Goal: Transaction & Acquisition: Purchase product/service

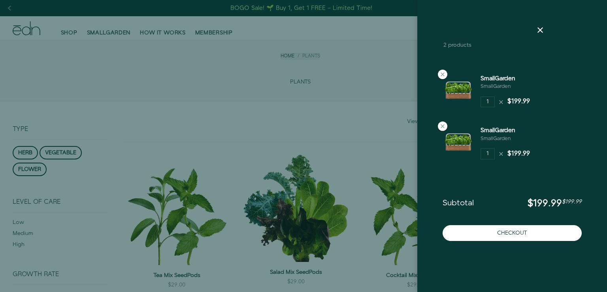
click at [124, 127] on div at bounding box center [303, 146] width 607 height 292
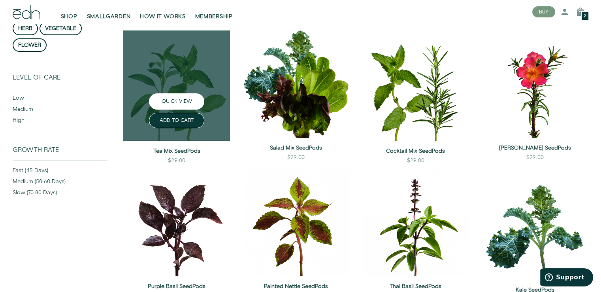
click at [184, 99] on button "QUICK VIEW" at bounding box center [176, 101] width 55 height 16
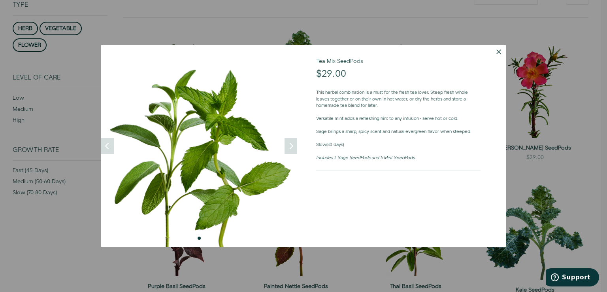
click at [282, 145] on img at bounding box center [199, 146] width 196 height 202
click at [498, 52] on button "Dismiss" at bounding box center [499, 52] width 14 height 14
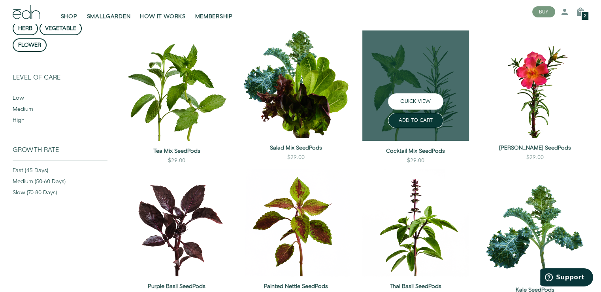
click at [421, 102] on button "QUICK VIEW" at bounding box center [415, 101] width 55 height 16
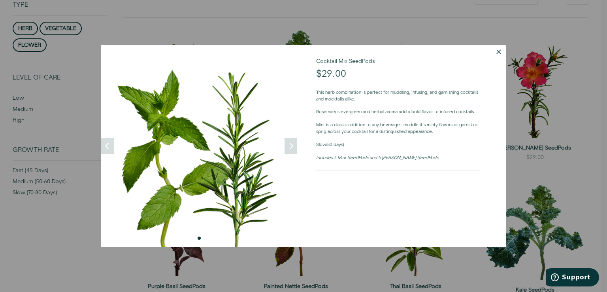
click at [511, 103] on div at bounding box center [303, 146] width 607 height 292
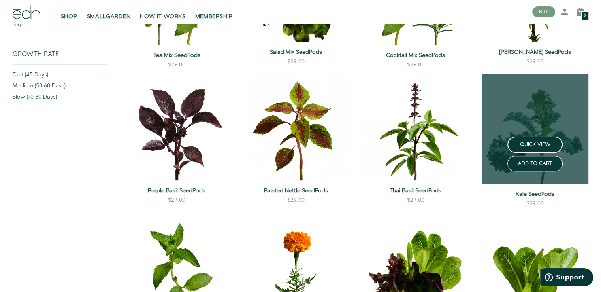
scroll to position [220, 0]
click at [520, 147] on button "QUICK VIEW" at bounding box center [534, 144] width 55 height 16
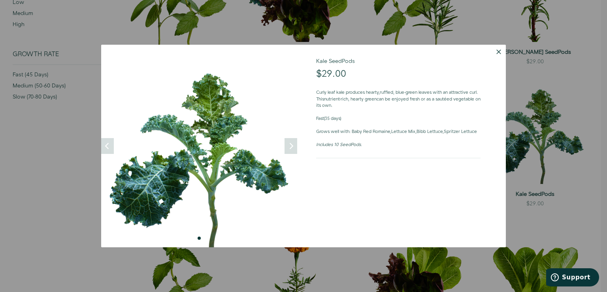
click at [531, 82] on div at bounding box center [303, 146] width 607 height 292
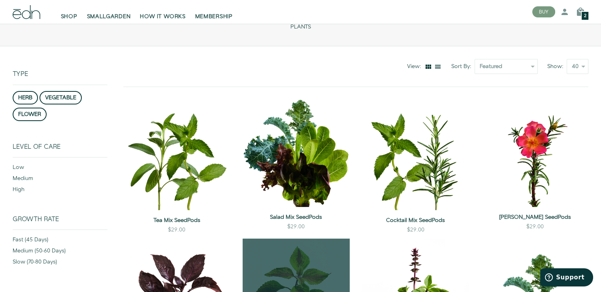
scroll to position [53, 0]
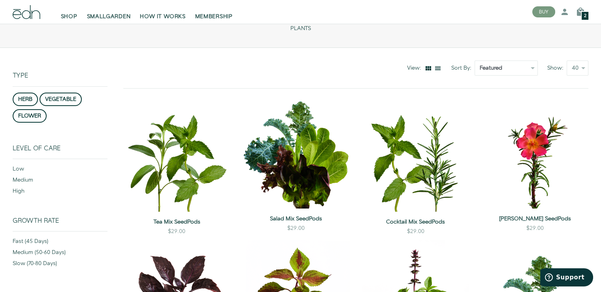
click at [503, 70] on select "Featured Best Selling Alphabetically, A-Z Alphabetically, Z-A Price, low to hig…" at bounding box center [506, 67] width 63 height 15
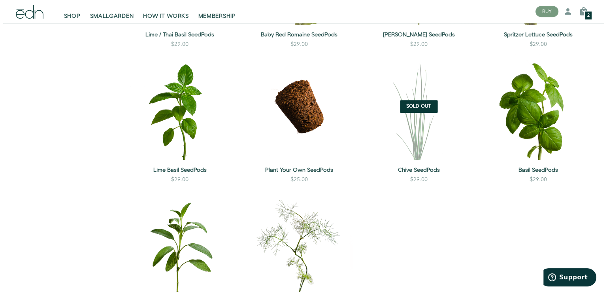
scroll to position [643, 0]
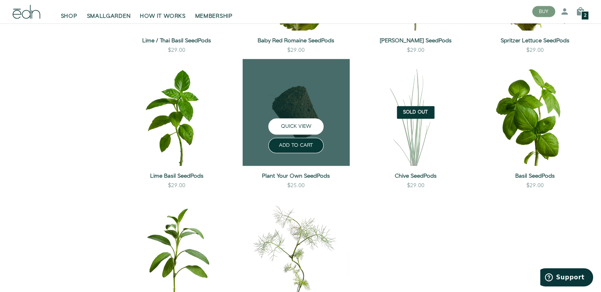
click at [307, 125] on button "QUICK VIEW" at bounding box center [295, 126] width 55 height 16
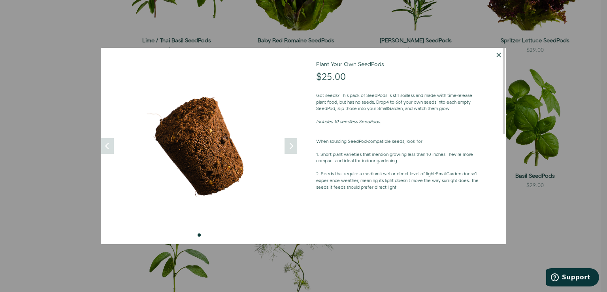
drag, startPoint x: 358, startPoint y: 97, endPoint x: 457, endPoint y: 108, distance: 99.4
click at [457, 108] on p "Got seeds? This pack of SeedPods is still soilless and made with time-release p…" at bounding box center [398, 102] width 164 height 20
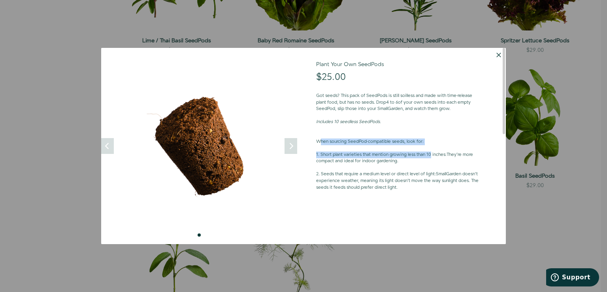
drag, startPoint x: 320, startPoint y: 140, endPoint x: 433, endPoint y: 157, distance: 114.2
click at [433, 157] on div "Got seeds? This pack of SeedPods is still soilless and made with time-release p…" at bounding box center [398, 164] width 164 height 157
click at [433, 157] on strong "1. Short plant varieties that mention growing less than 10 inches:" at bounding box center [381, 154] width 130 height 6
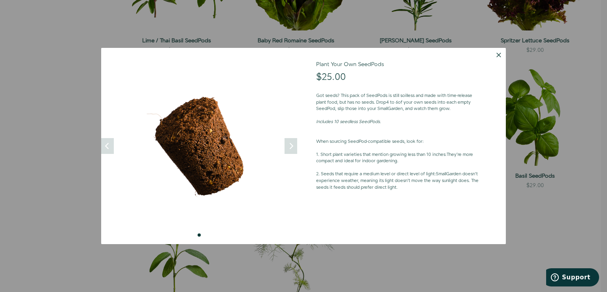
click at [524, 188] on div at bounding box center [303, 146] width 607 height 292
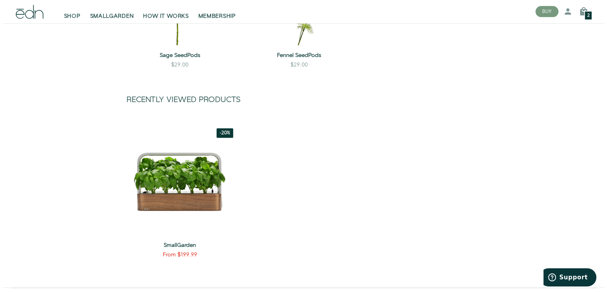
scroll to position [904, 0]
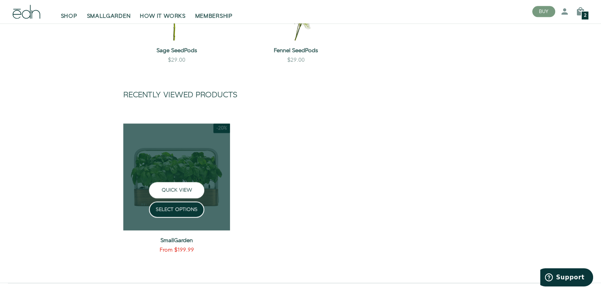
click at [184, 184] on button "QUICK VIEW" at bounding box center [176, 190] width 55 height 16
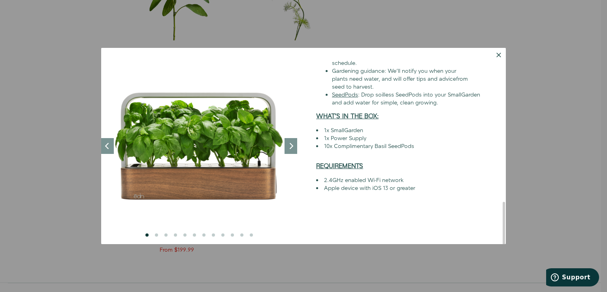
scroll to position [115, 0]
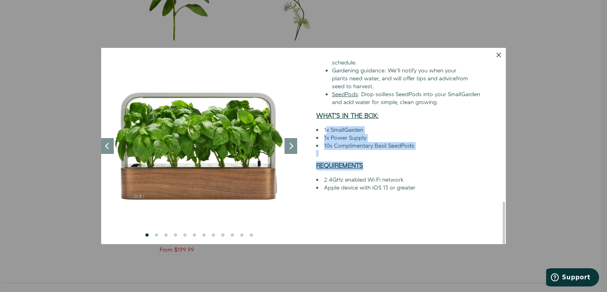
drag, startPoint x: 326, startPoint y: 128, endPoint x: 393, endPoint y: 169, distance: 78.8
click at [393, 169] on div "Create a beautiful indoor garden, effortlessly. SmallGarden is a smart, sustain…" at bounding box center [398, 143] width 164 height 345
click at [393, 169] on h4 "REQUIREMENTS" at bounding box center [398, 165] width 164 height 7
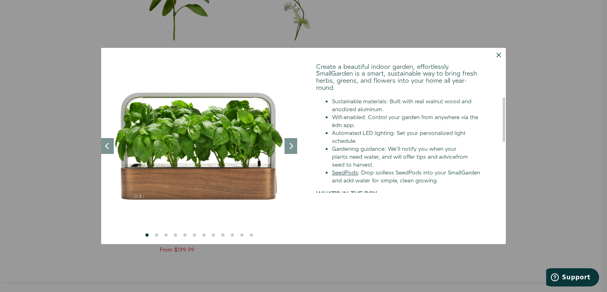
scroll to position [38, 0]
drag, startPoint x: 368, startPoint y: 173, endPoint x: 439, endPoint y: 183, distance: 71.4
click at [439, 183] on li "SeedPods : Drop soilless SeedPods into your SmallGarden and add water for simpl…" at bounding box center [406, 176] width 149 height 16
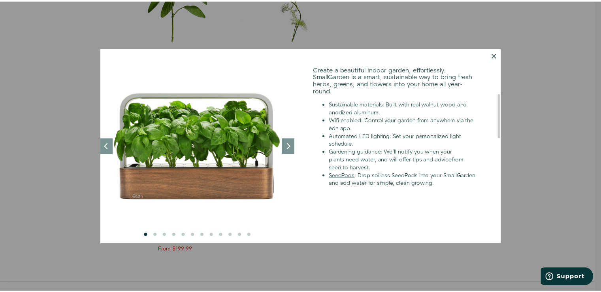
scroll to position [34, 0]
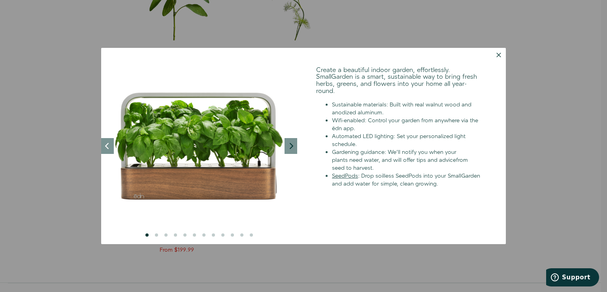
click at [289, 150] on button "Next" at bounding box center [291, 146] width 13 height 16
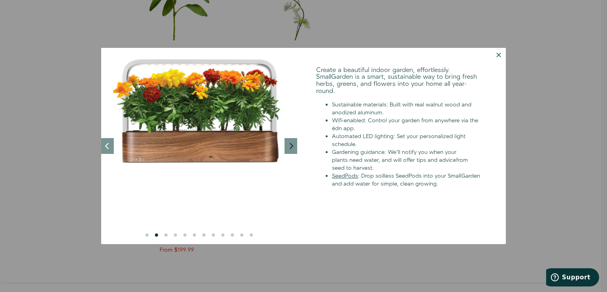
click at [289, 150] on button "Next" at bounding box center [291, 146] width 13 height 16
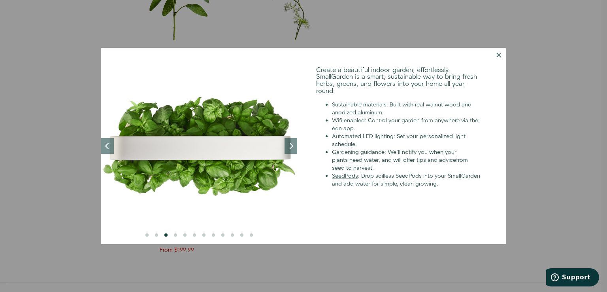
click at [548, 175] on div at bounding box center [303, 146] width 607 height 292
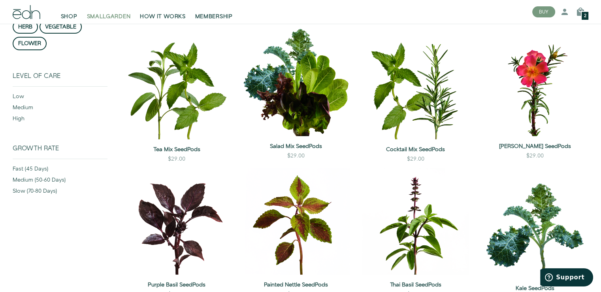
scroll to position [0, 0]
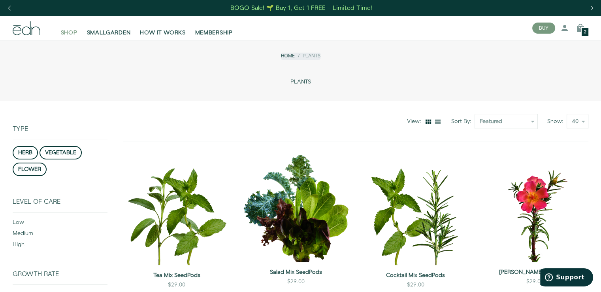
click at [73, 30] on span "SHOP" at bounding box center [69, 33] width 17 height 8
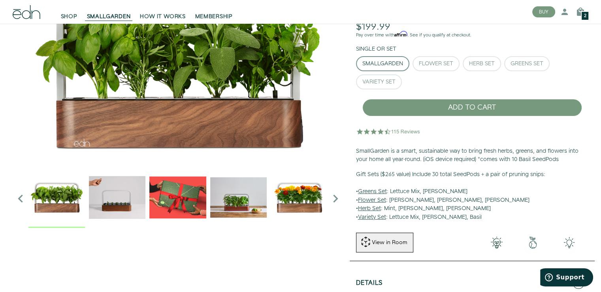
scroll to position [5, 0]
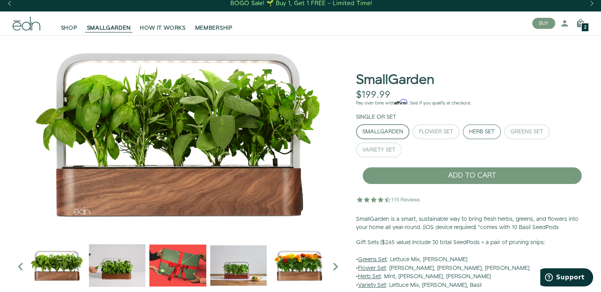
click at [485, 132] on div "Herb Set" at bounding box center [482, 132] width 26 height 6
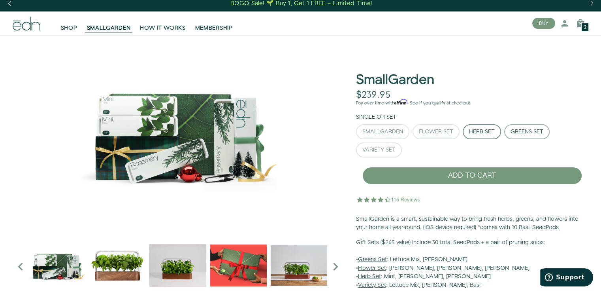
click at [538, 133] on div "Greens Set" at bounding box center [527, 132] width 33 height 6
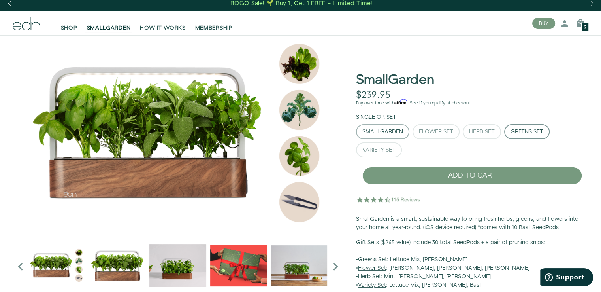
click at [381, 132] on div "SmallGarden" at bounding box center [382, 132] width 41 height 6
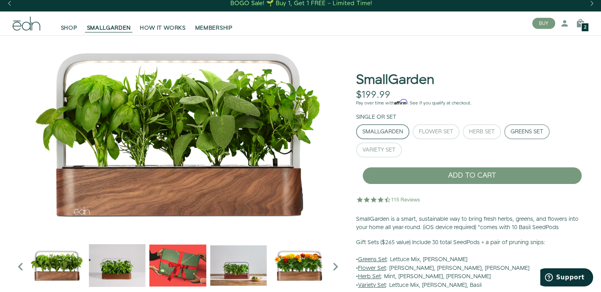
click at [528, 133] on div "Greens Set" at bounding box center [527, 132] width 33 height 6
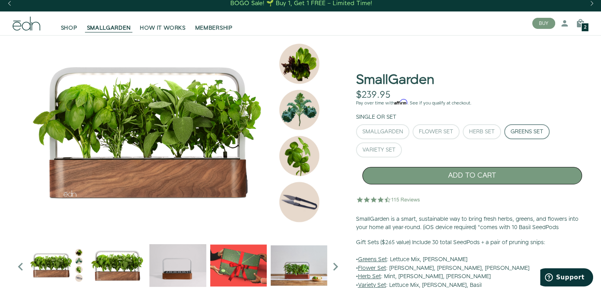
click at [451, 176] on button "ADD TO CART" at bounding box center [472, 175] width 220 height 17
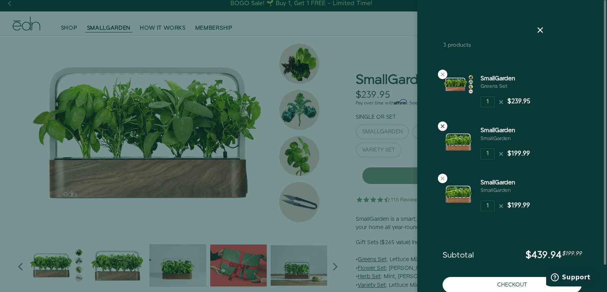
click at [444, 126] on icon at bounding box center [442, 126] width 6 height 6
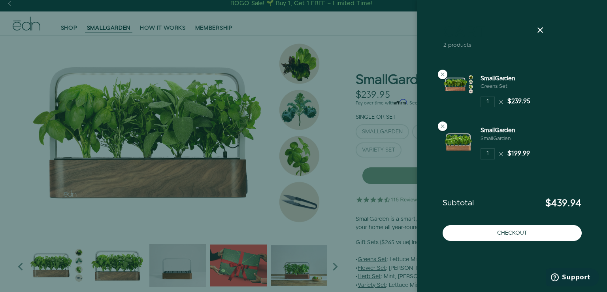
click at [444, 126] on icon at bounding box center [442, 126] width 6 height 6
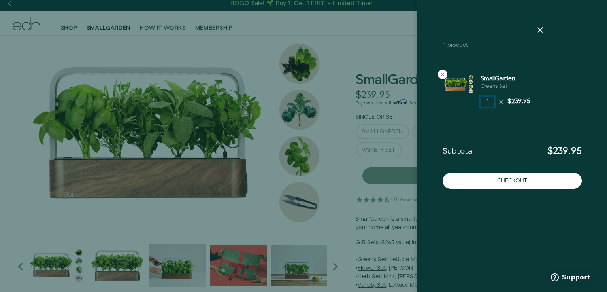
click at [490, 102] on input "1" at bounding box center [488, 101] width 14 height 11
type input "2"
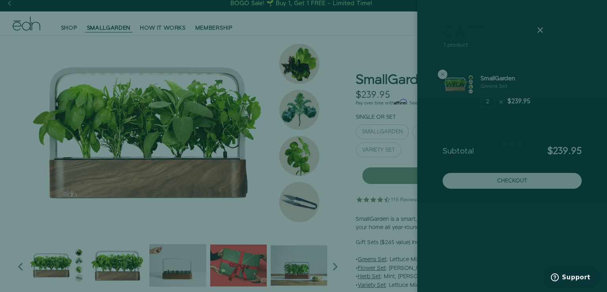
click at [498, 122] on js-ajax-cart "Cart 1 product SmallGarden Greens Set" at bounding box center [512, 146] width 190 height 292
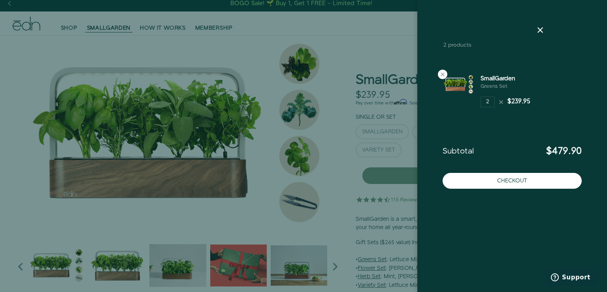
click at [530, 128] on div "Subtotal $479.90" at bounding box center [512, 140] width 152 height 40
click at [442, 75] on icon at bounding box center [442, 74] width 6 height 6
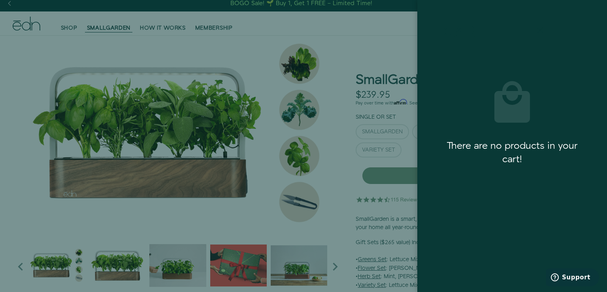
click at [537, 33] on icon at bounding box center [540, 29] width 9 height 9
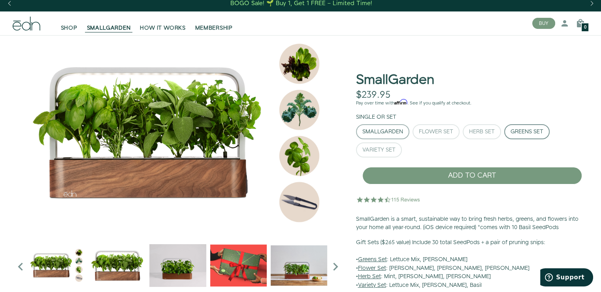
click at [365, 133] on div "SmallGarden" at bounding box center [382, 132] width 41 height 6
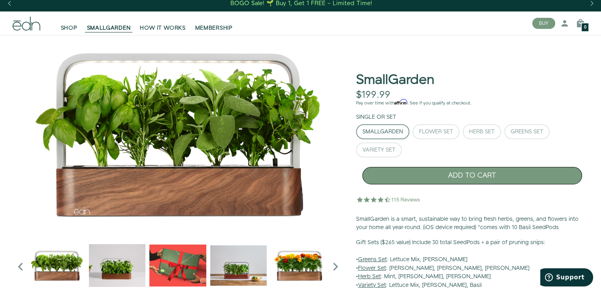
click at [451, 176] on button "ADD TO CART" at bounding box center [472, 175] width 220 height 17
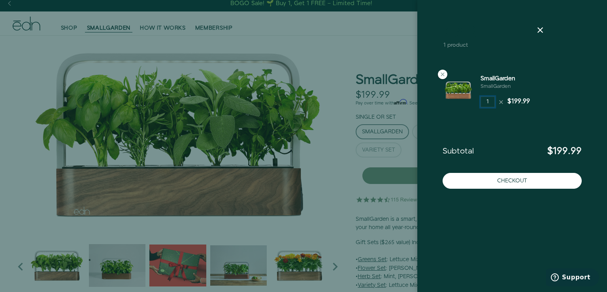
click at [494, 102] on input "1" at bounding box center [488, 101] width 14 height 11
type input "2"
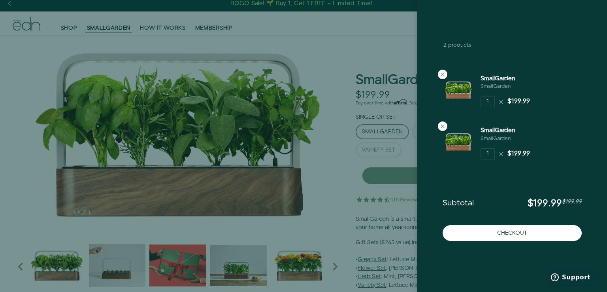
click at [541, 30] on icon at bounding box center [540, 29] width 9 height 9
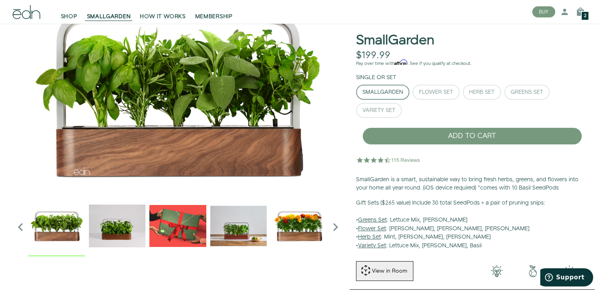
scroll to position [47, 0]
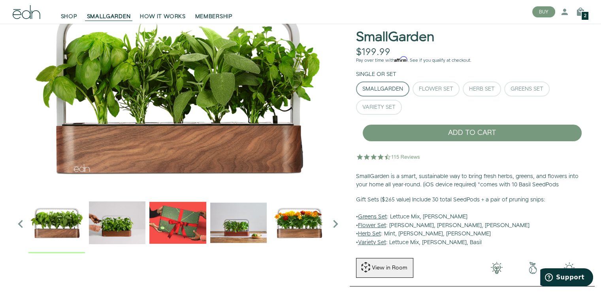
click at [363, 87] on div "SmallGarden" at bounding box center [382, 89] width 41 height 6
click at [381, 106] on div "Variety Set" at bounding box center [378, 107] width 33 height 6
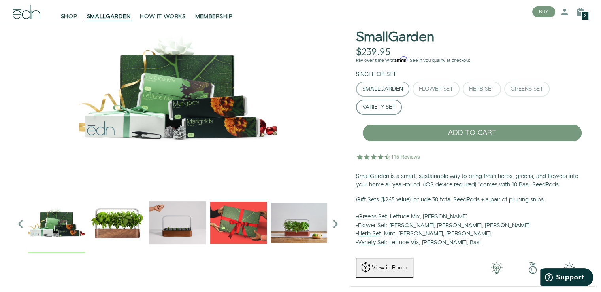
click at [376, 86] on div "SmallGarden" at bounding box center [382, 89] width 41 height 6
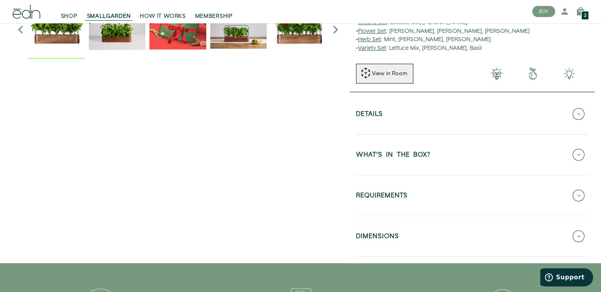
scroll to position [246, 0]
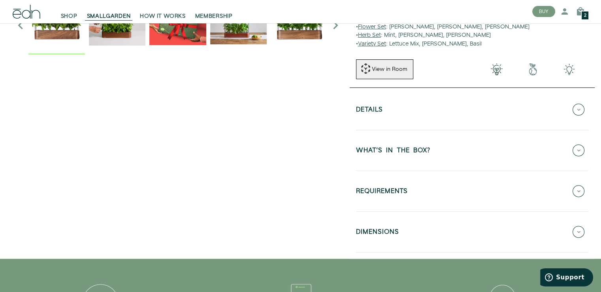
click at [381, 150] on h5 "WHAT'S IN THE BOX?" at bounding box center [393, 151] width 74 height 9
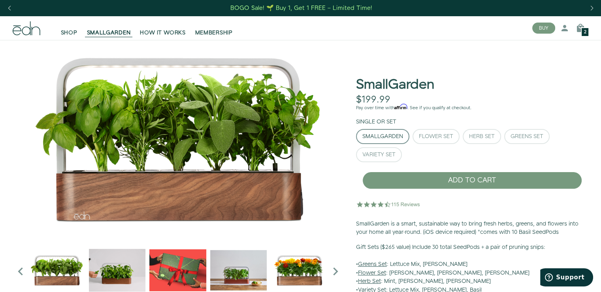
scroll to position [0, 0]
